Goal: Task Accomplishment & Management: Manage account settings

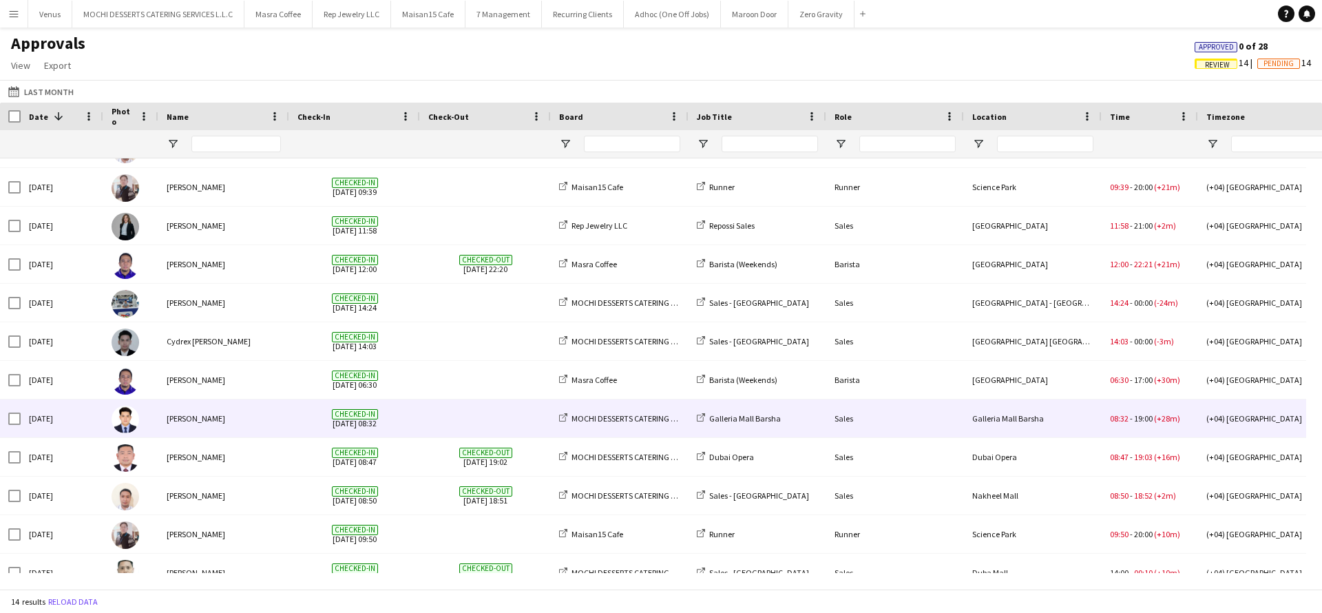
scroll to position [125, 0]
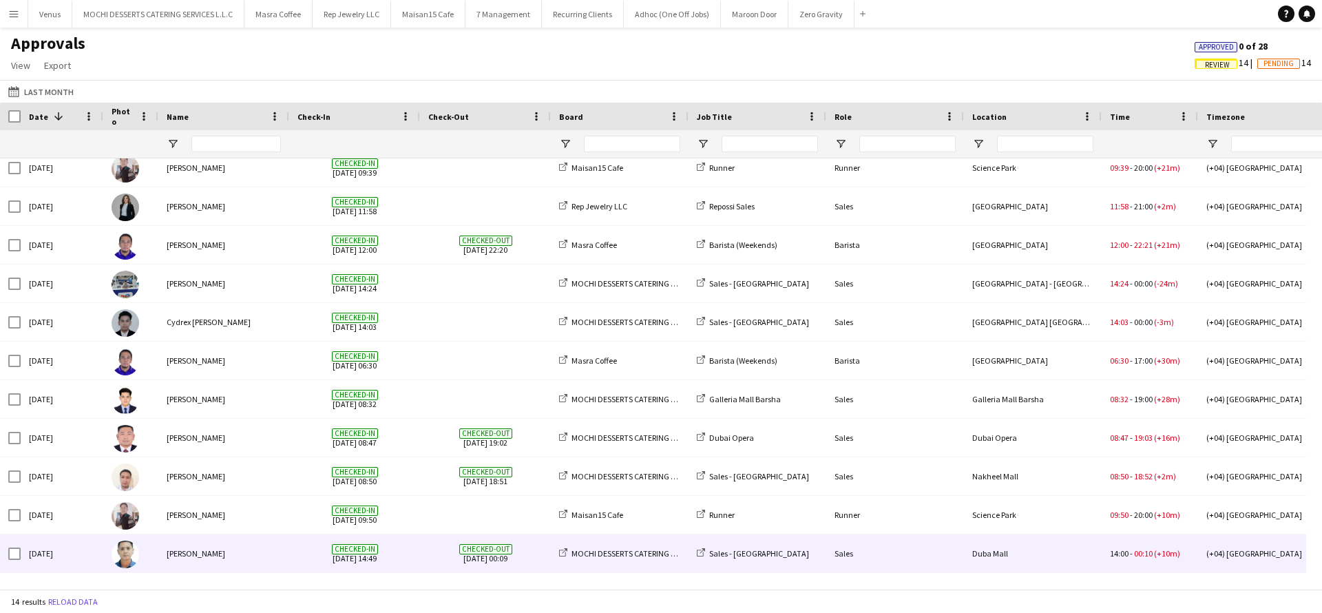
click at [223, 558] on div "[PERSON_NAME]" at bounding box center [223, 553] width 131 height 38
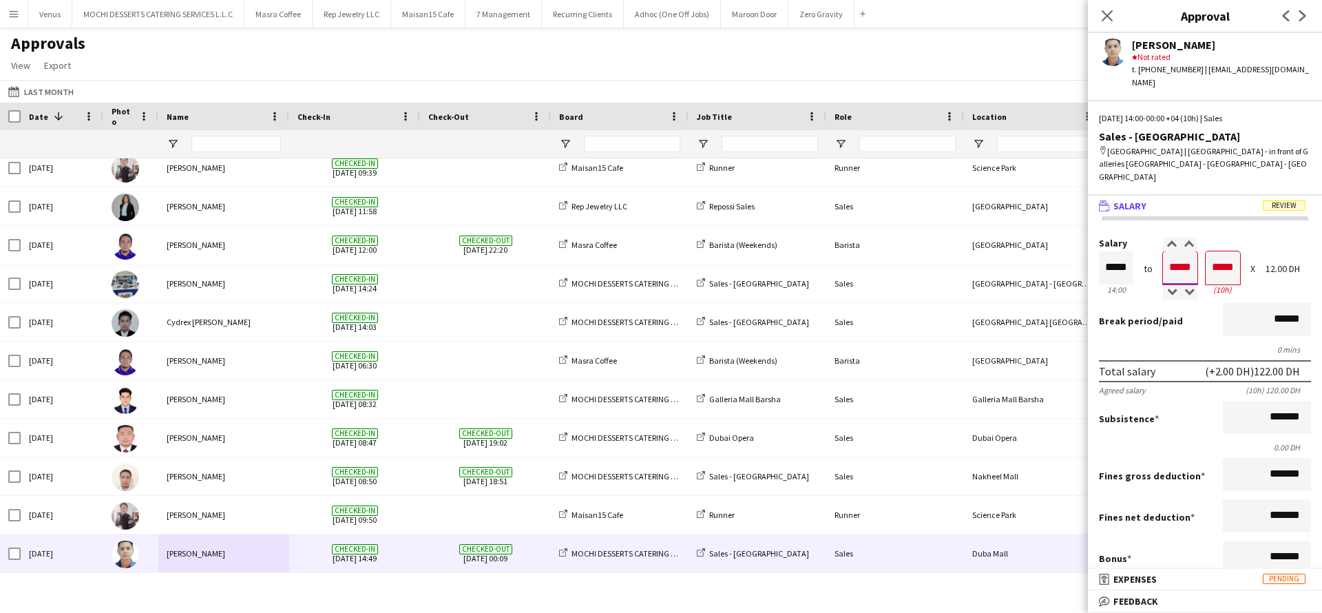
drag, startPoint x: 1188, startPoint y: 240, endPoint x: 1177, endPoint y: 240, distance: 11.0
click at [1177, 251] on input "*****" at bounding box center [1180, 267] width 34 height 33
type input "*****"
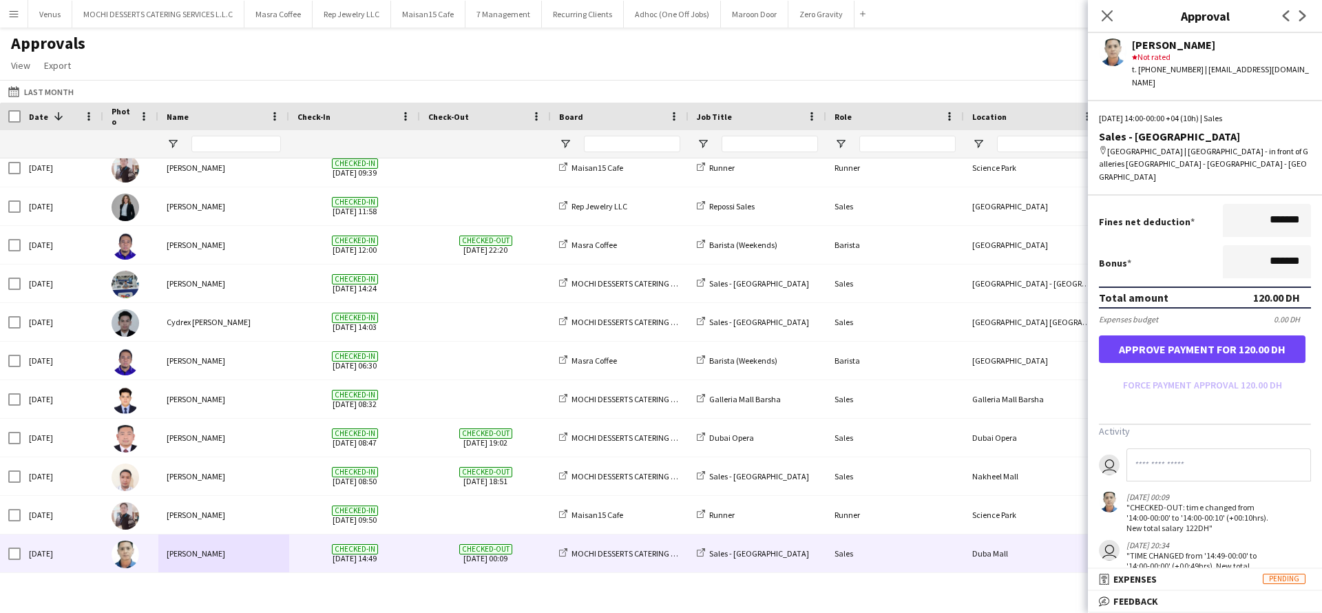
scroll to position [360, 0]
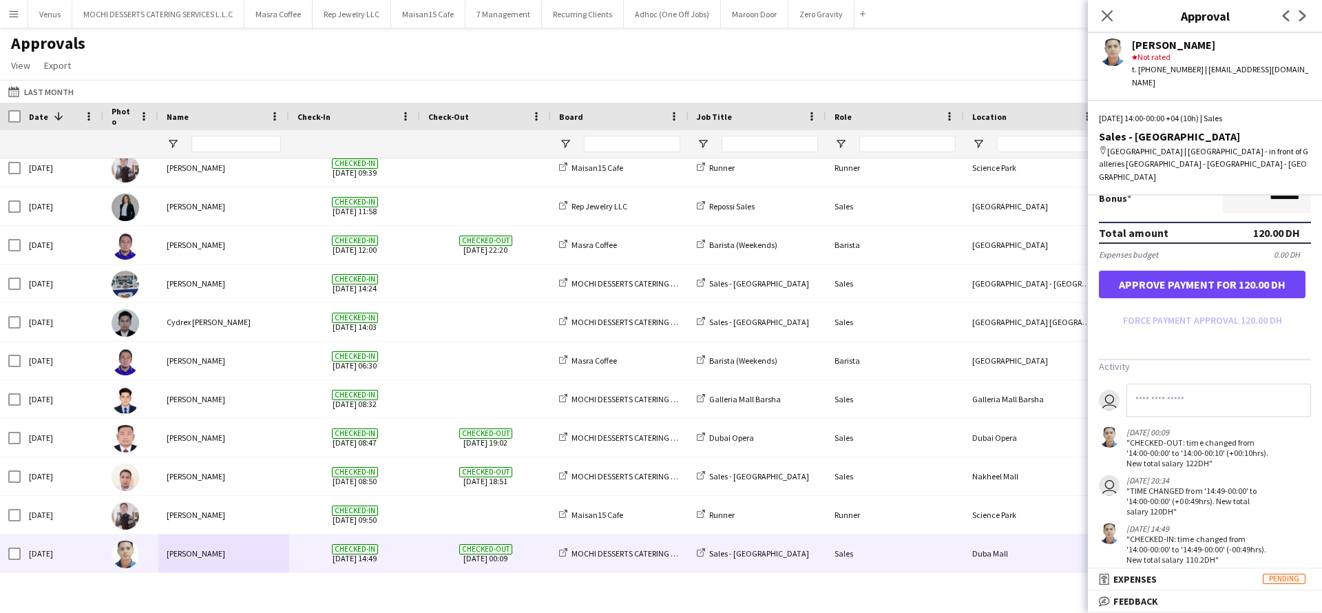
type input "*****"
click at [1220, 271] on button "Approve payment for 120.00 DH" at bounding box center [1202, 285] width 207 height 28
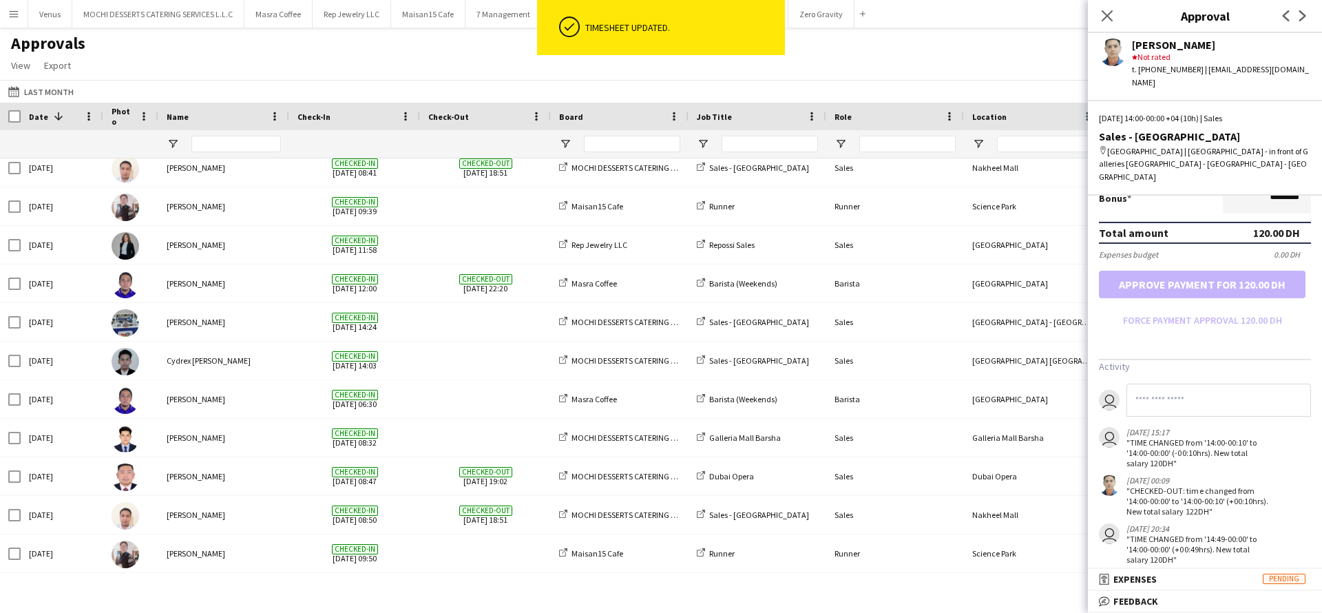
scroll to position [87, 0]
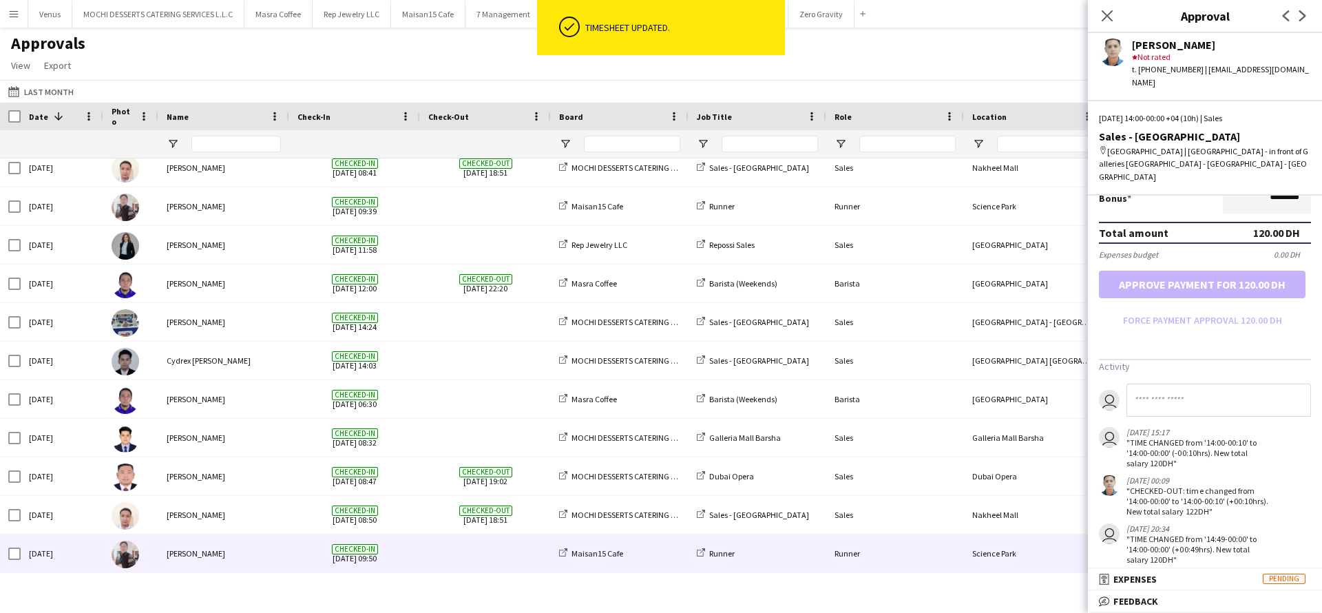
click at [202, 559] on div "[PERSON_NAME]" at bounding box center [223, 553] width 131 height 38
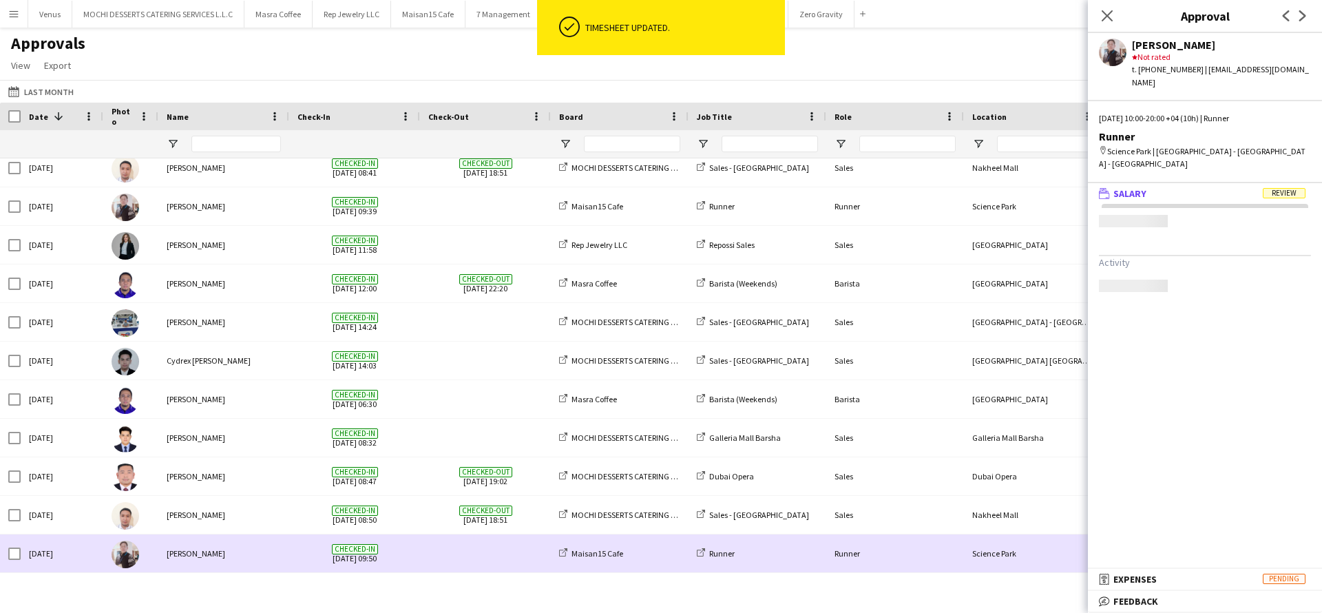
scroll to position [0, 0]
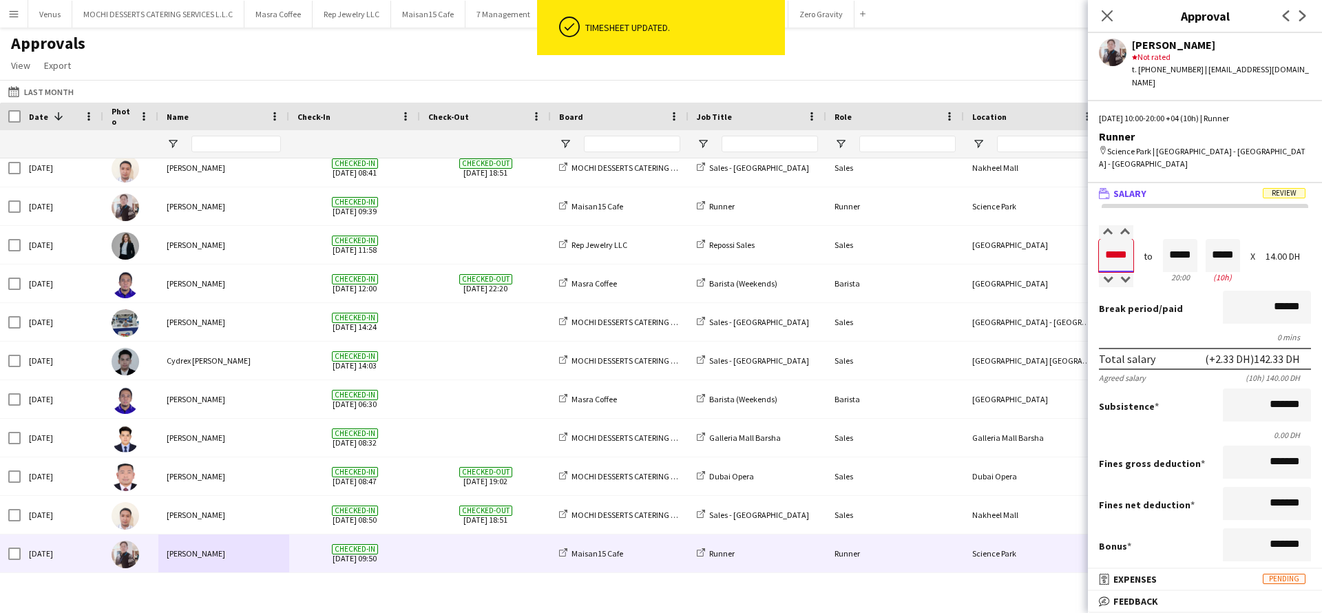
drag, startPoint x: 1129, startPoint y: 242, endPoint x: 1079, endPoint y: 244, distance: 50.3
click at [1081, 244] on body "ok-circled Timesheet updated. Menu Boards Boards Boards All jobs Status Workfor…" at bounding box center [661, 306] width 1322 height 613
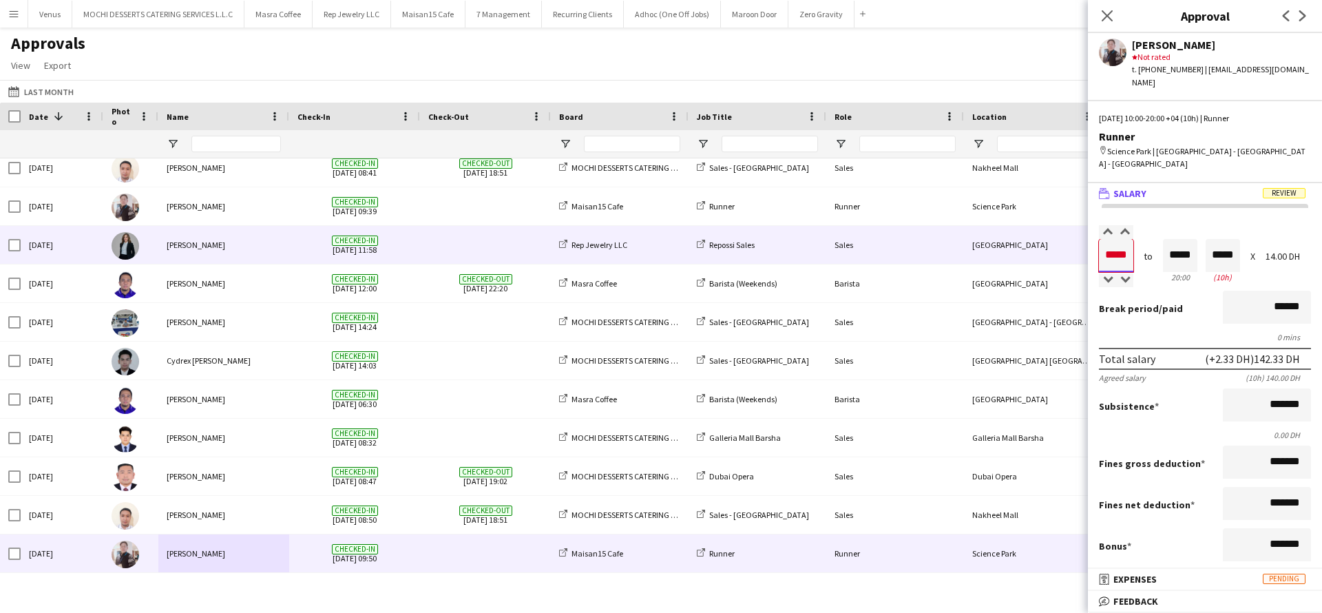
type input "*****"
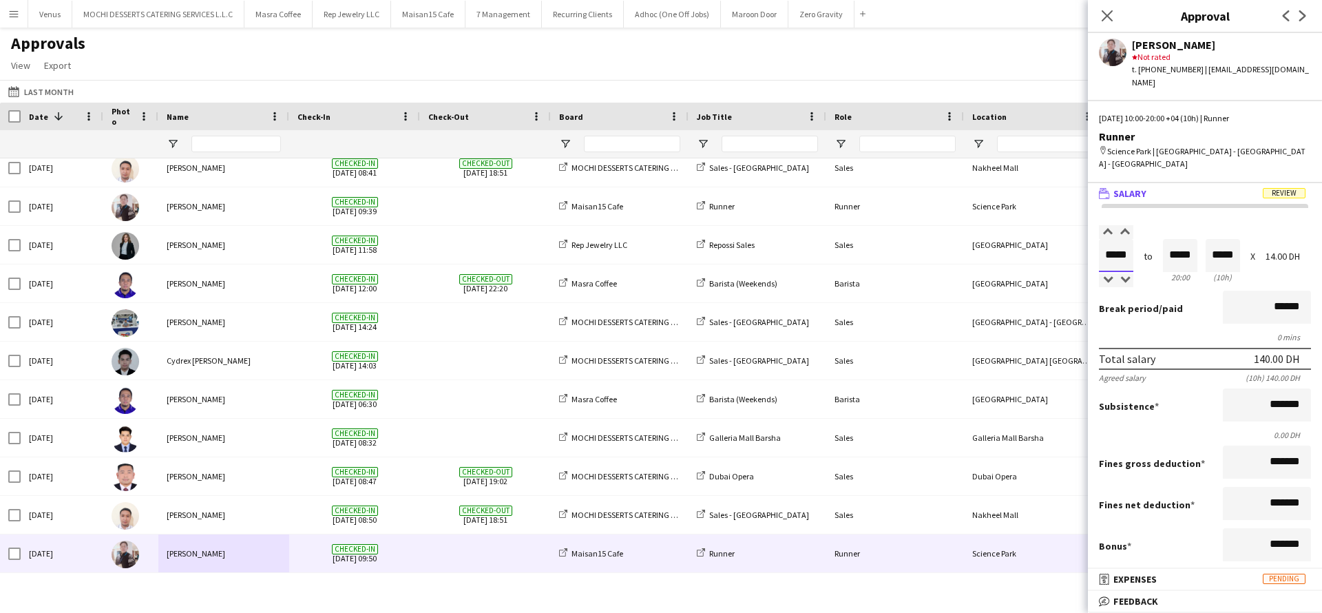
scroll to position [264, 0]
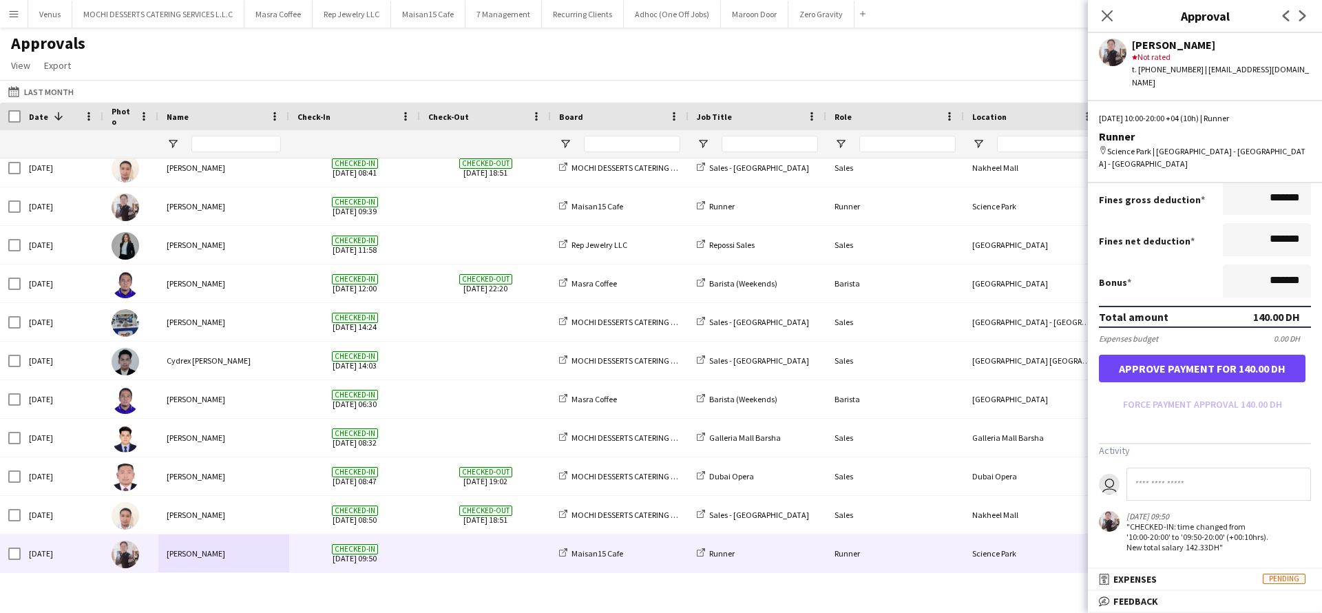
type input "*****"
click at [1215, 367] on button "Approve payment for 140.00 DH" at bounding box center [1202, 369] width 207 height 28
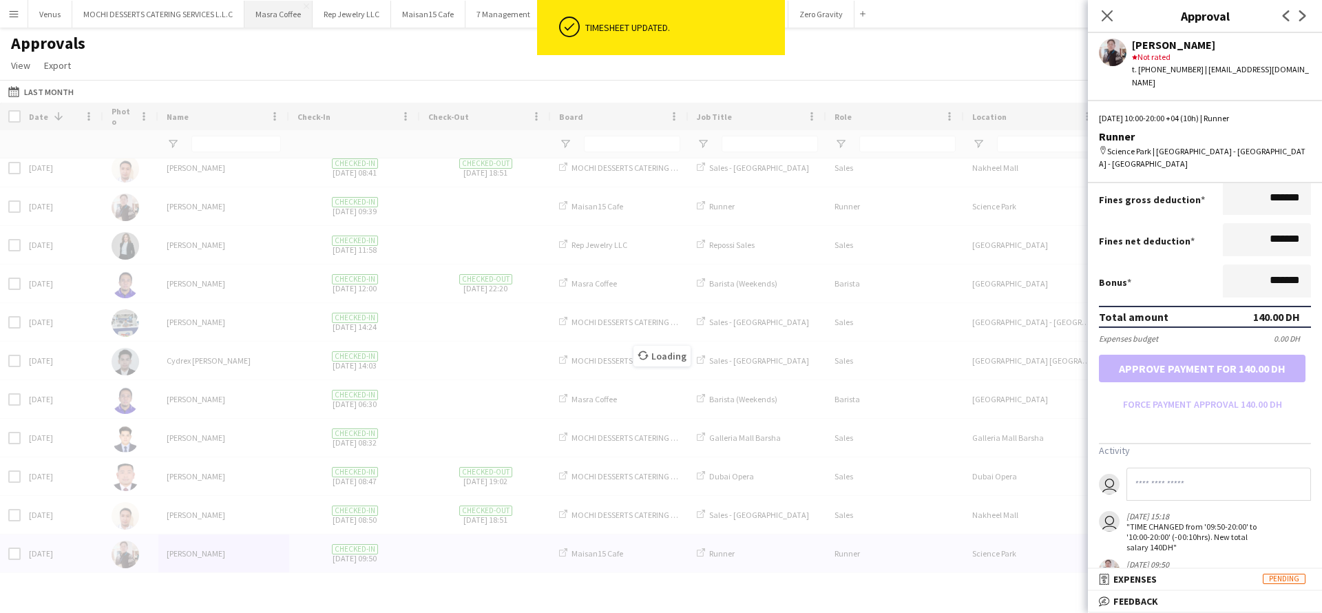
scroll to position [48, 0]
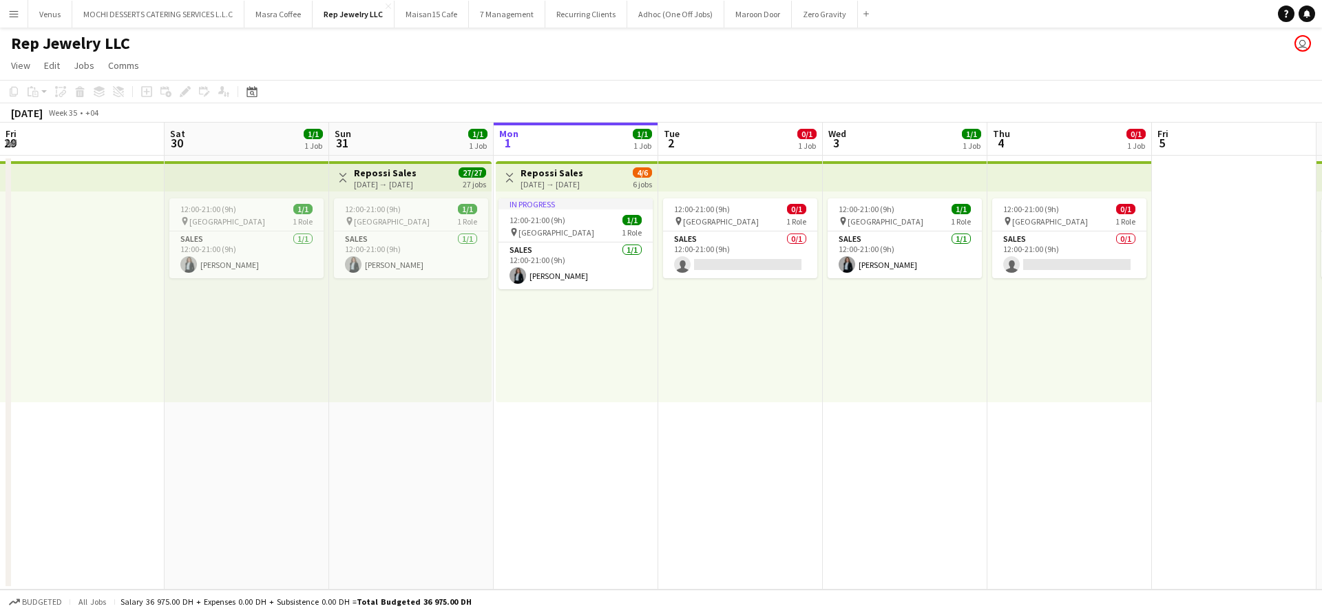
scroll to position [0, 329]
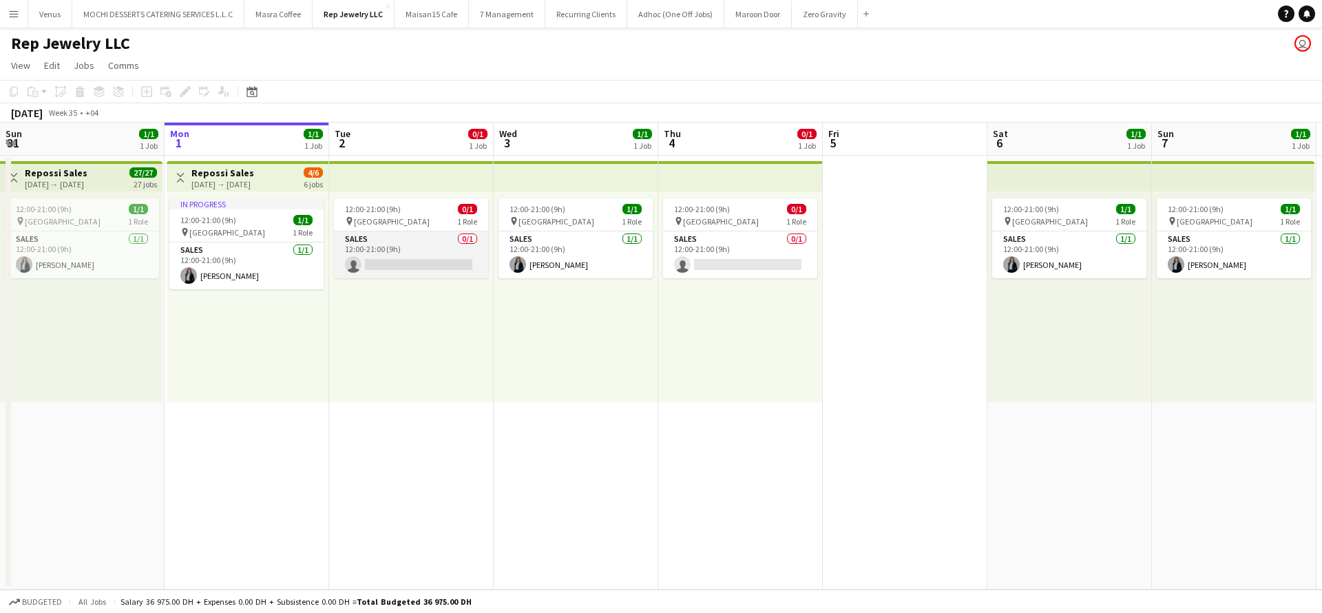
click at [414, 257] on app-card-role "Sales 0/1 12:00-21:00 (9h) single-neutral-actions" at bounding box center [411, 254] width 154 height 47
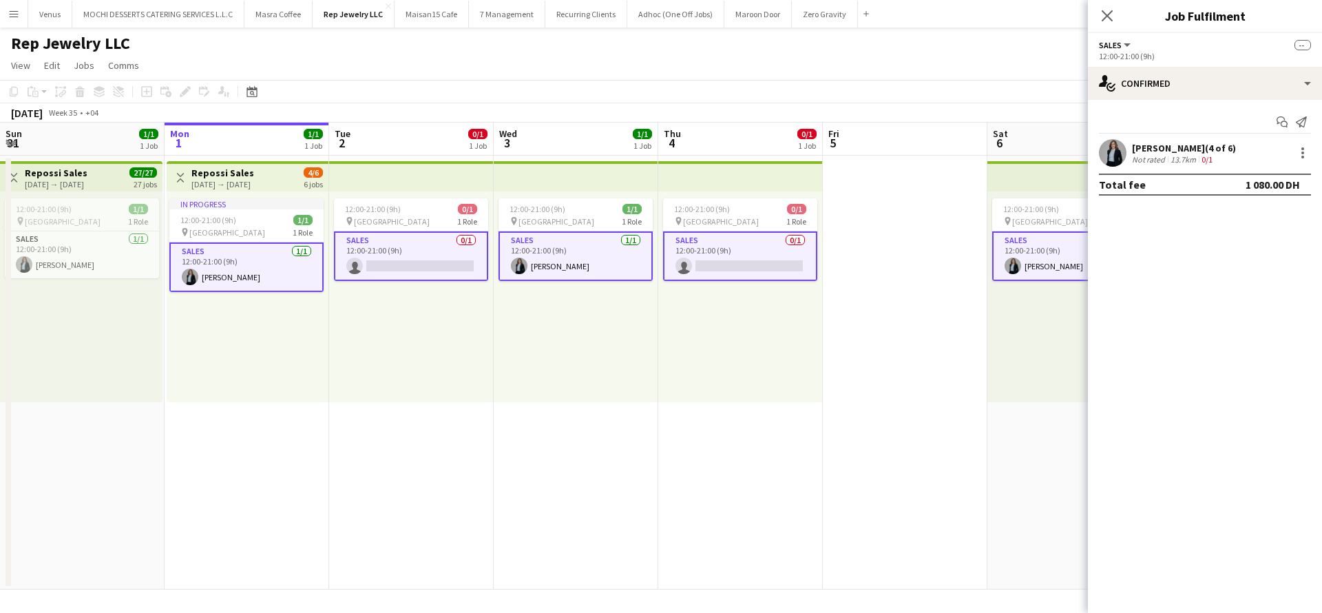
click at [414, 258] on app-card-role "Sales 0/1 12:00-21:00 (9h) single-neutral-actions" at bounding box center [411, 256] width 154 height 50
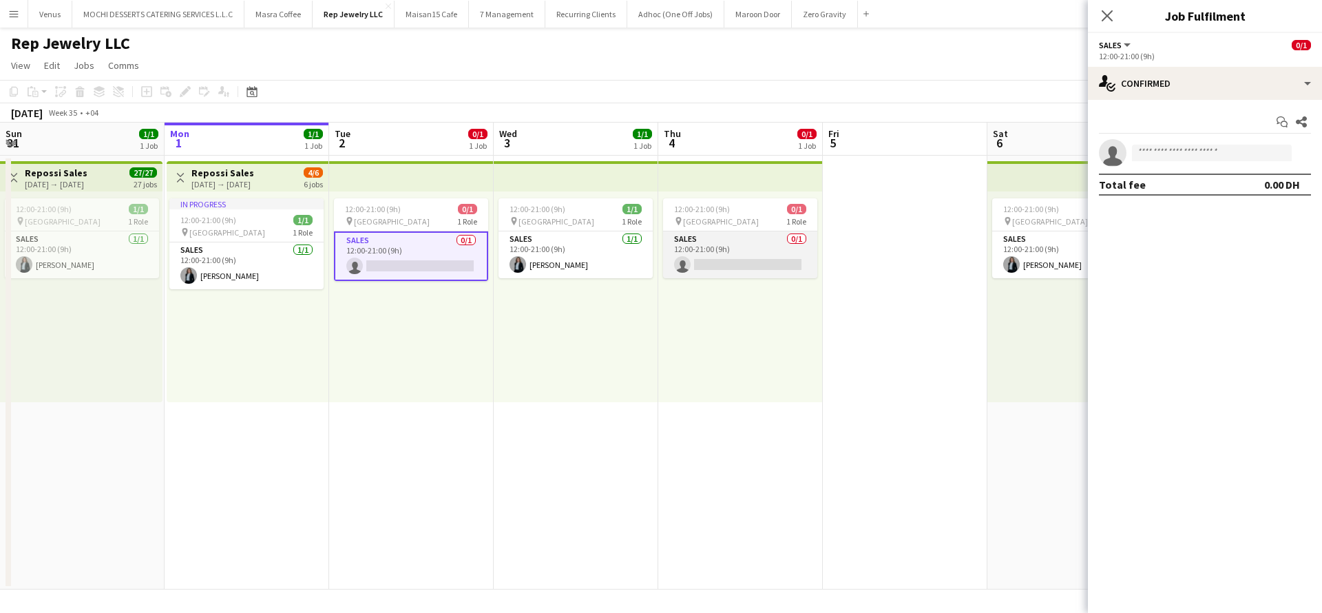
click at [714, 262] on app-card-role "Sales 0/1 12:00-21:00 (9h) single-neutral-actions" at bounding box center [740, 254] width 154 height 47
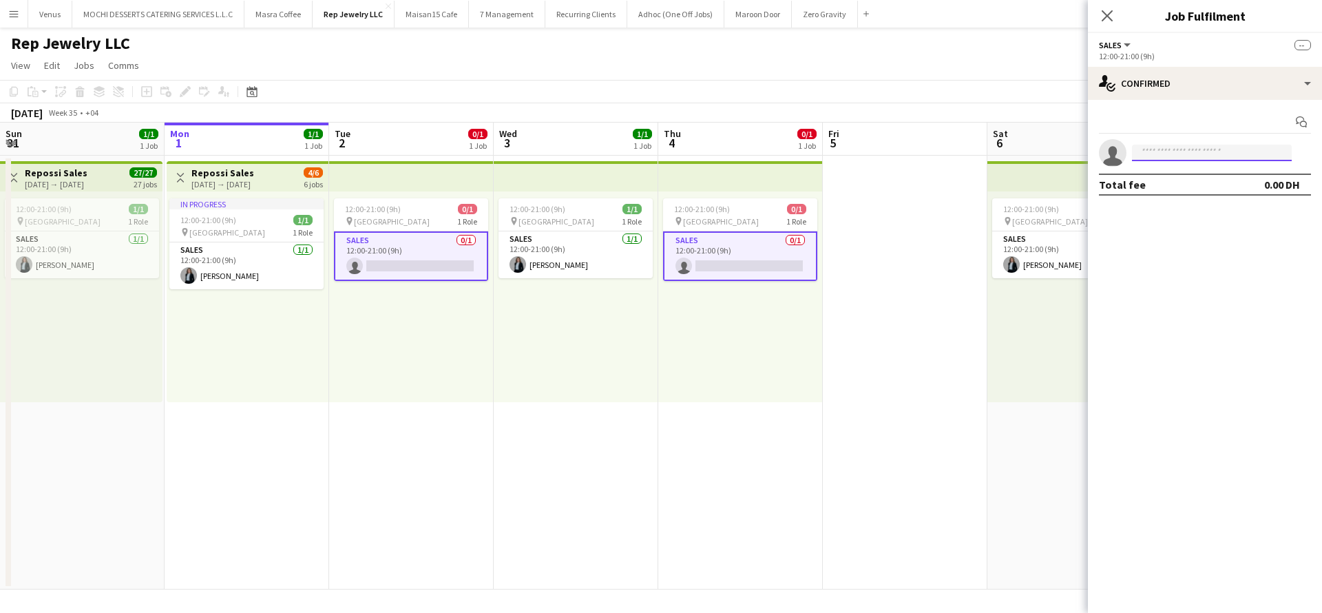
click at [1186, 158] on input at bounding box center [1212, 153] width 160 height 17
type input "*"
type input "****"
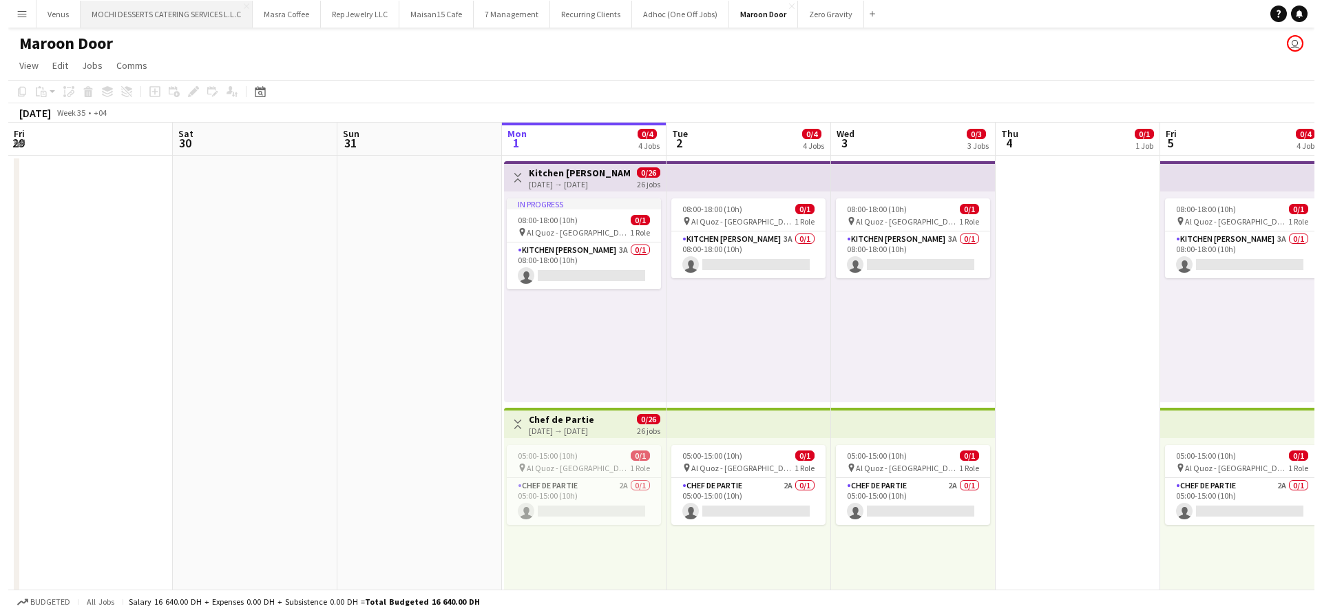
scroll to position [0, 329]
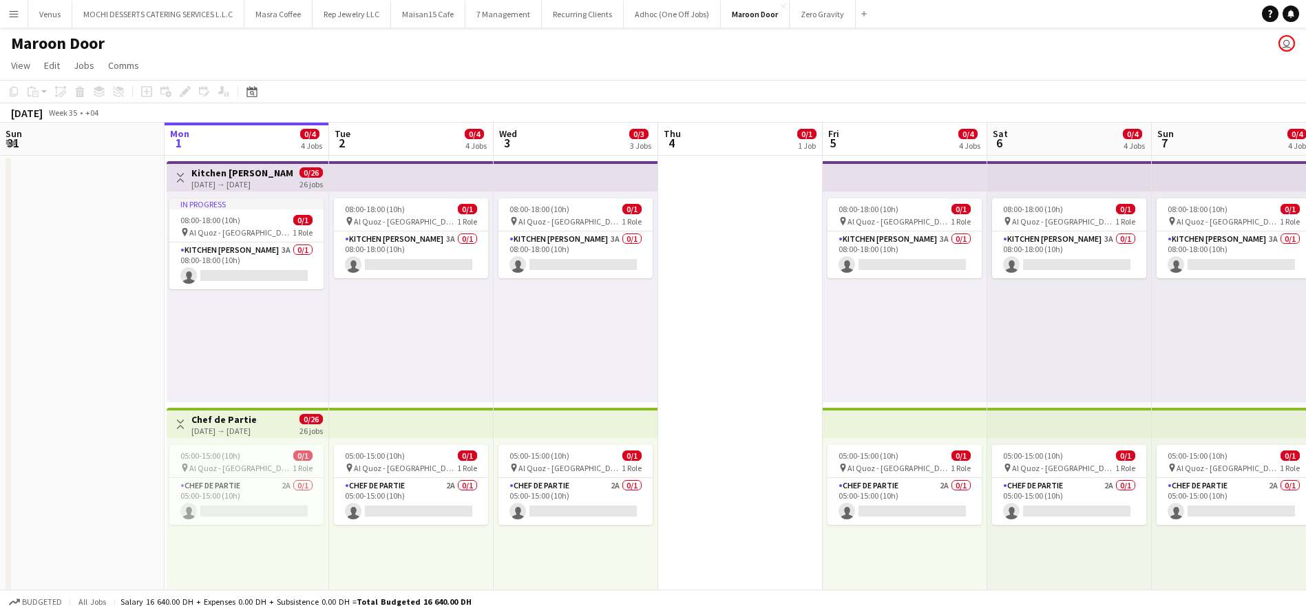
click at [10, 12] on app-icon "Menu" at bounding box center [13, 13] width 11 height 11
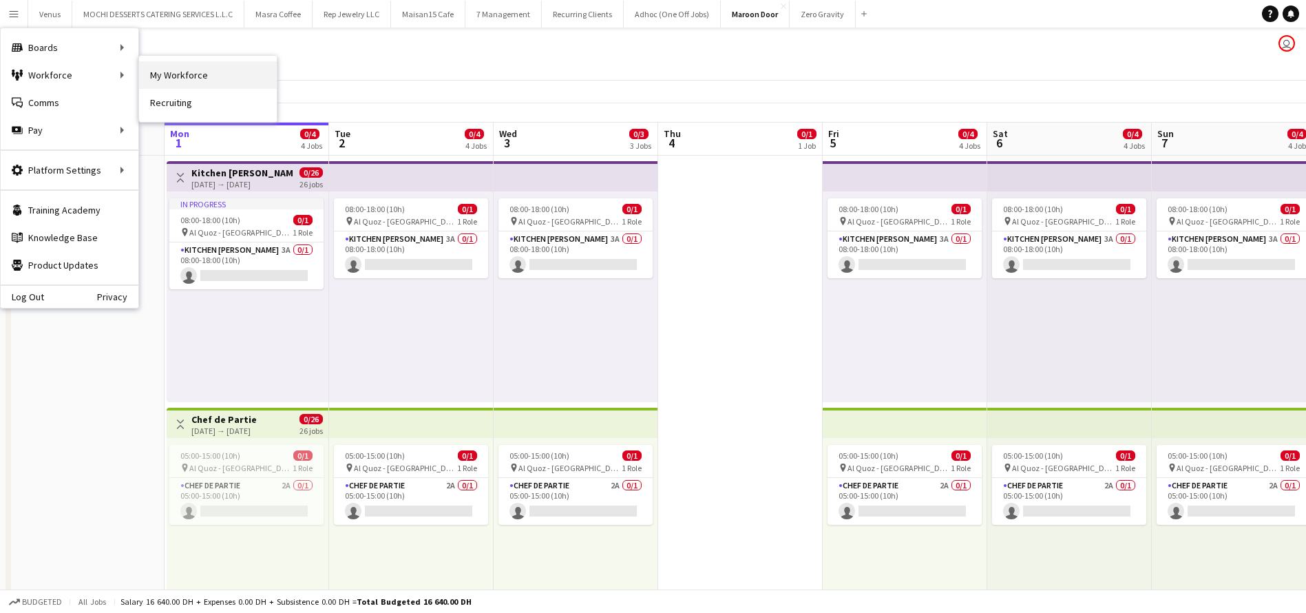
click at [151, 65] on link "My Workforce" at bounding box center [208, 75] width 138 height 28
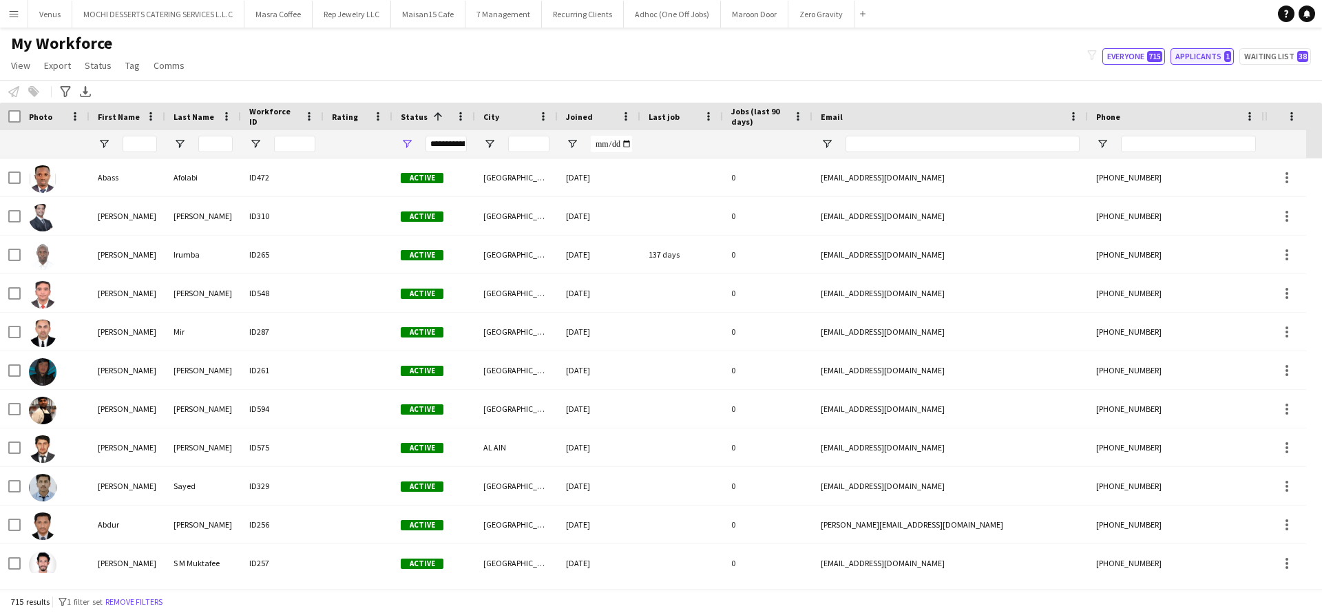
click at [1217, 61] on button "Applicants 1" at bounding box center [1201, 56] width 63 height 17
type input "**********"
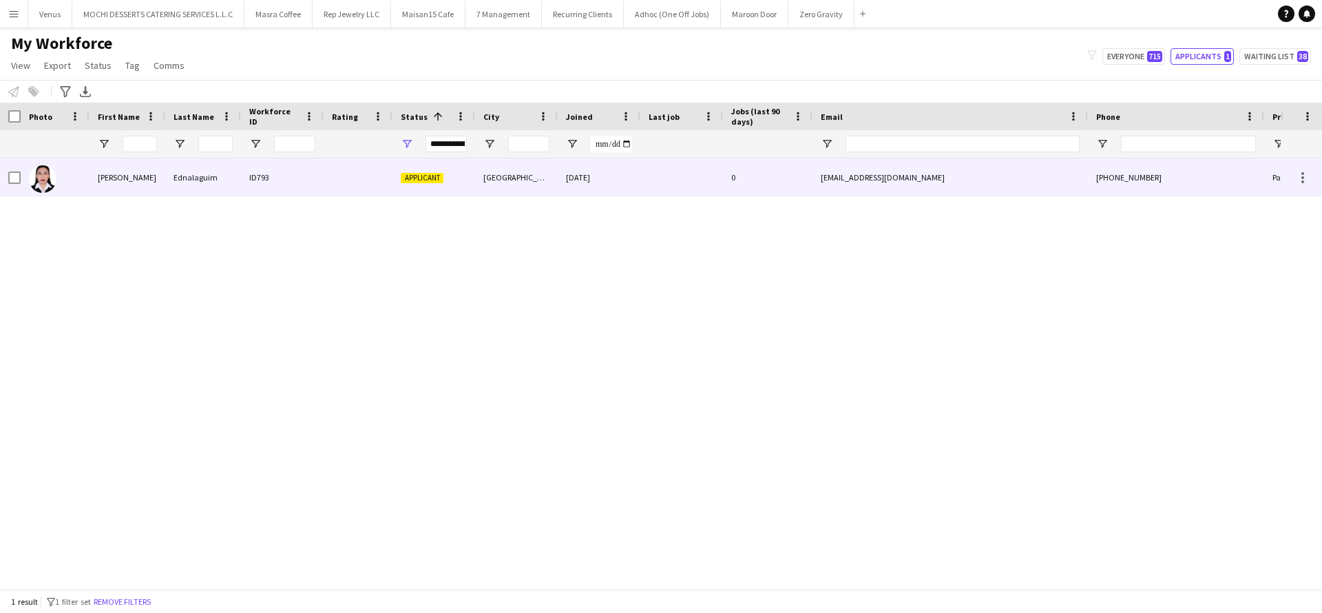
click at [105, 189] on div "Mary-Ann" at bounding box center [128, 177] width 76 height 38
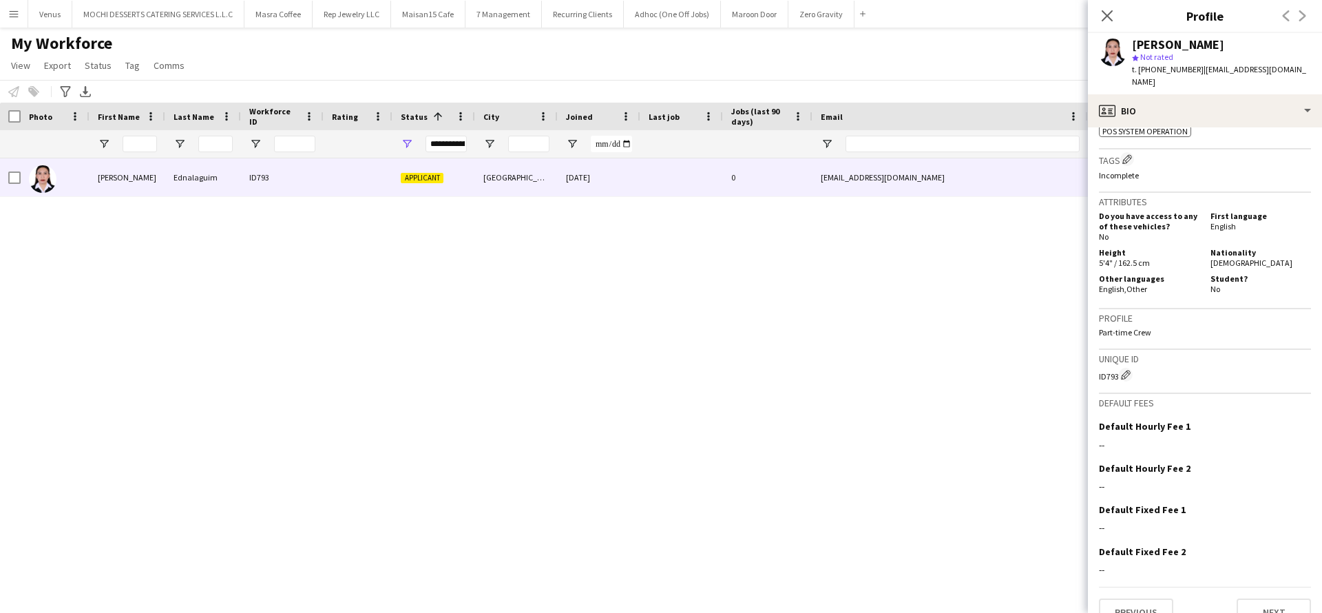
scroll to position [549, 0]
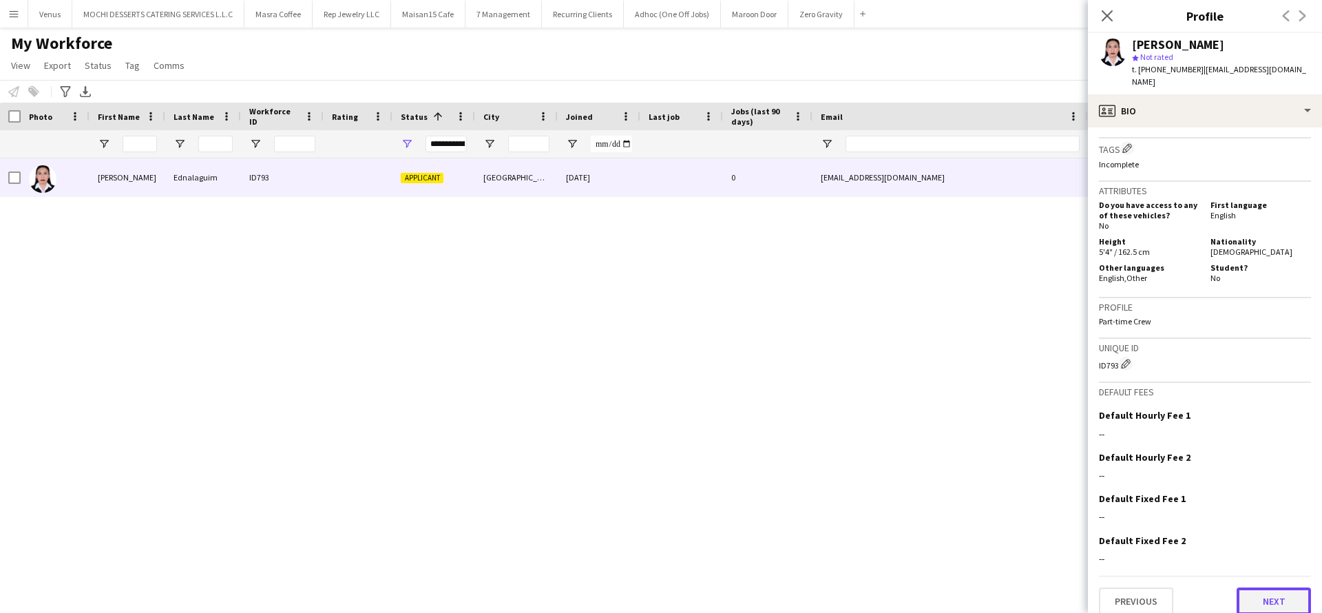
click at [1276, 587] on button "Next" at bounding box center [1274, 601] width 74 height 28
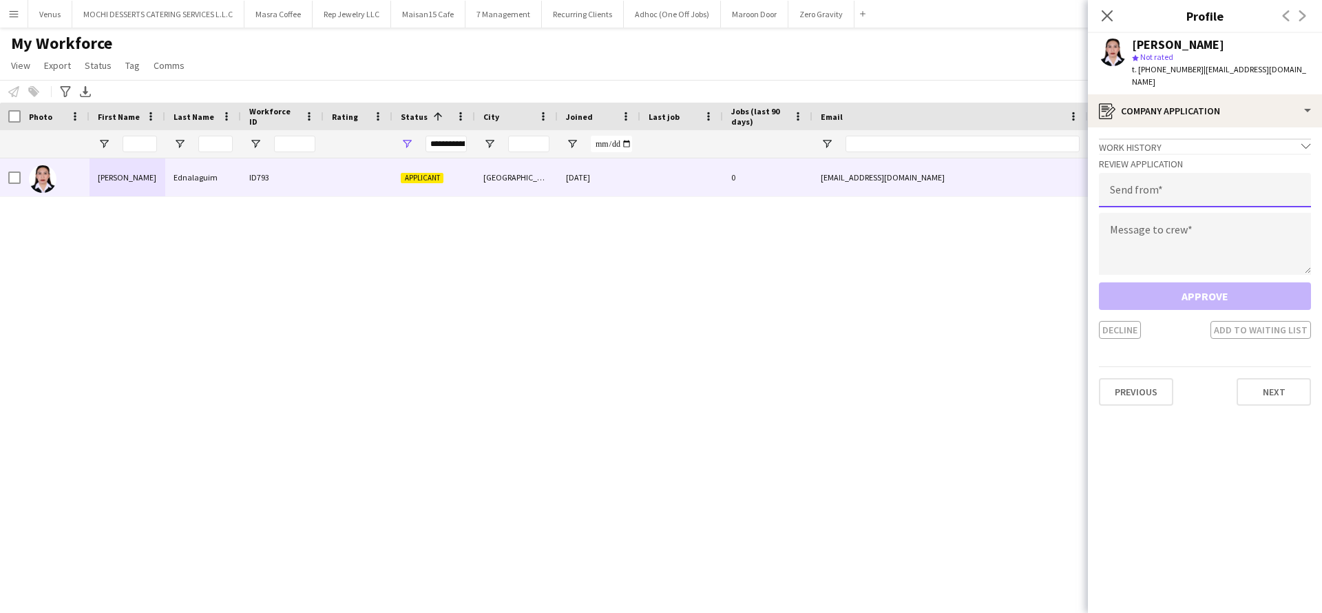
click at [1184, 189] on input "email" at bounding box center [1205, 190] width 212 height 34
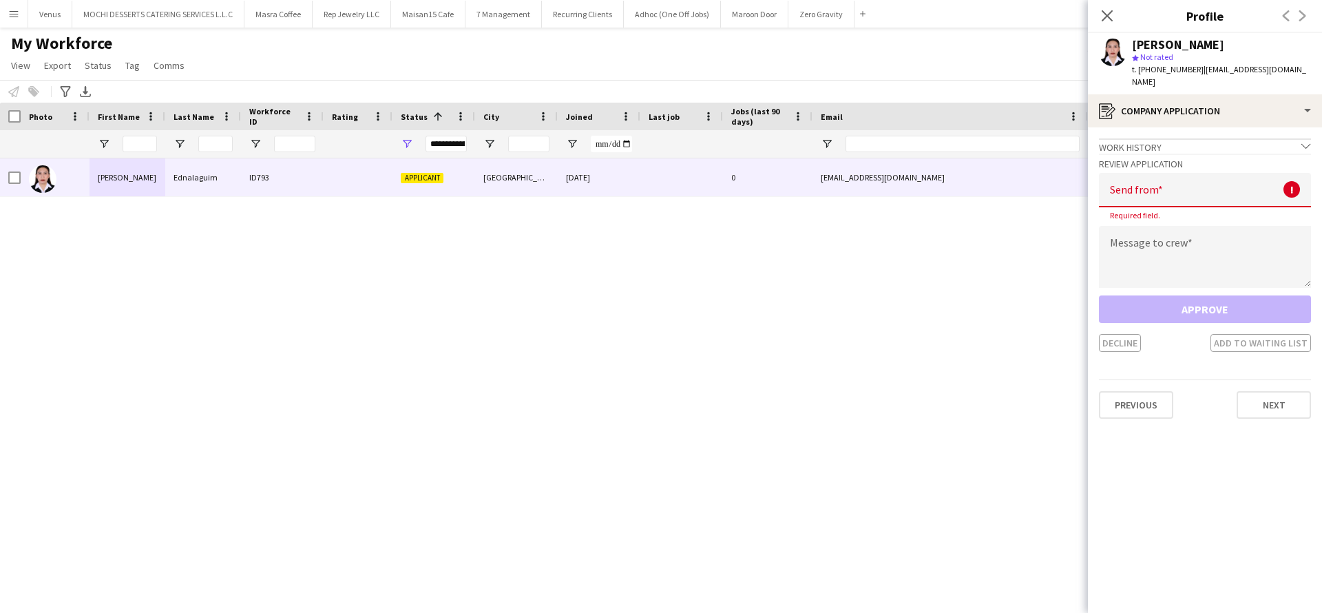
drag, startPoint x: 1268, startPoint y: 43, endPoint x: 1124, endPoint y: 49, distance: 144.0
click at [1124, 49] on div "Mary-Ann Ednalaguim star Not rated t. +971526347473 | anneednalaguim3@gmail.com" at bounding box center [1205, 63] width 234 height 61
copy div "Mary-Ann Ednalaguim"
